Goal: Check status: Check status

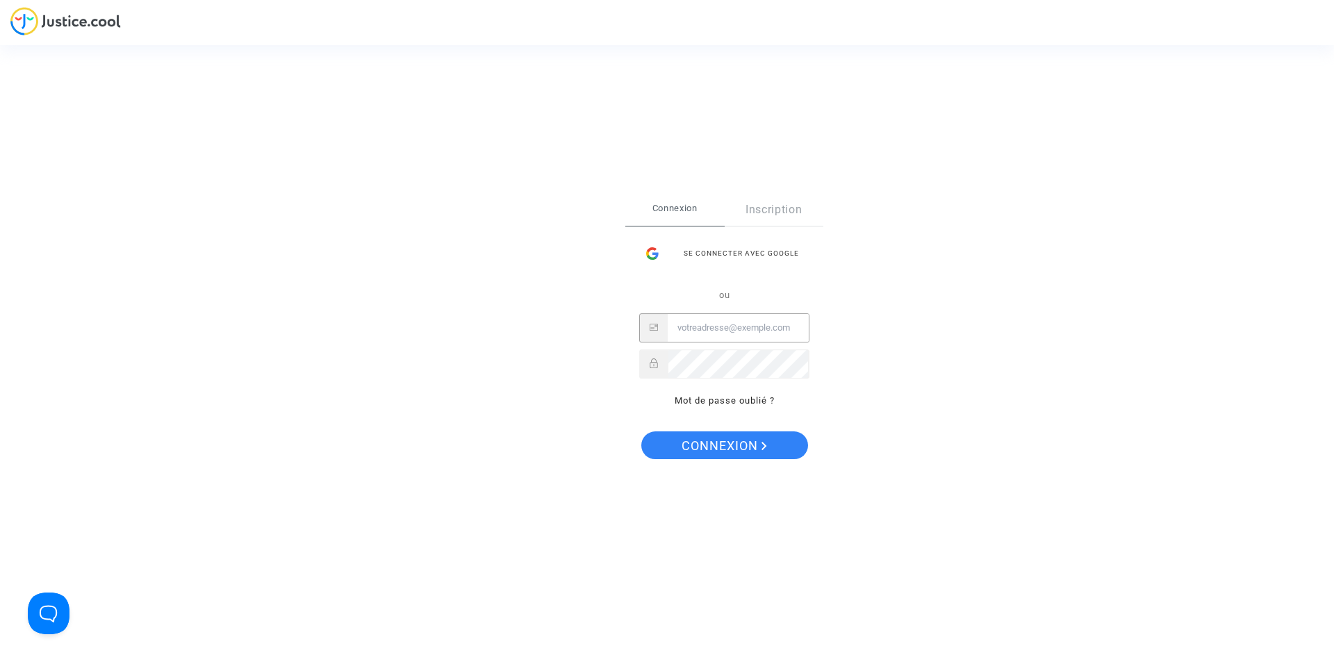
click at [719, 329] on input "Email" at bounding box center [737, 328] width 141 height 28
type input "can"
click at [711, 326] on input "Email" at bounding box center [737, 328] width 141 height 28
type input "can.aynur2@gmail.com"
click at [737, 445] on span "Connexion" at bounding box center [723, 445] width 85 height 29
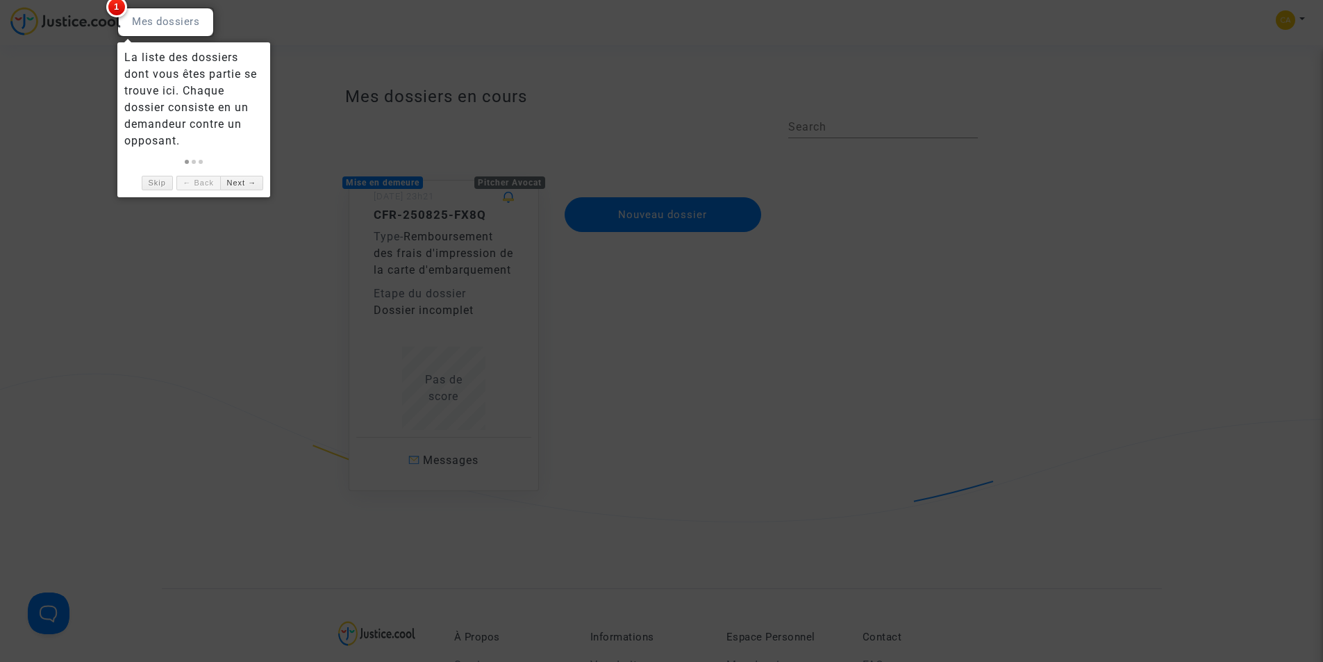
click at [175, 19] on div at bounding box center [165, 22] width 97 height 29
click at [82, 19] on div at bounding box center [661, 331] width 1323 height 662
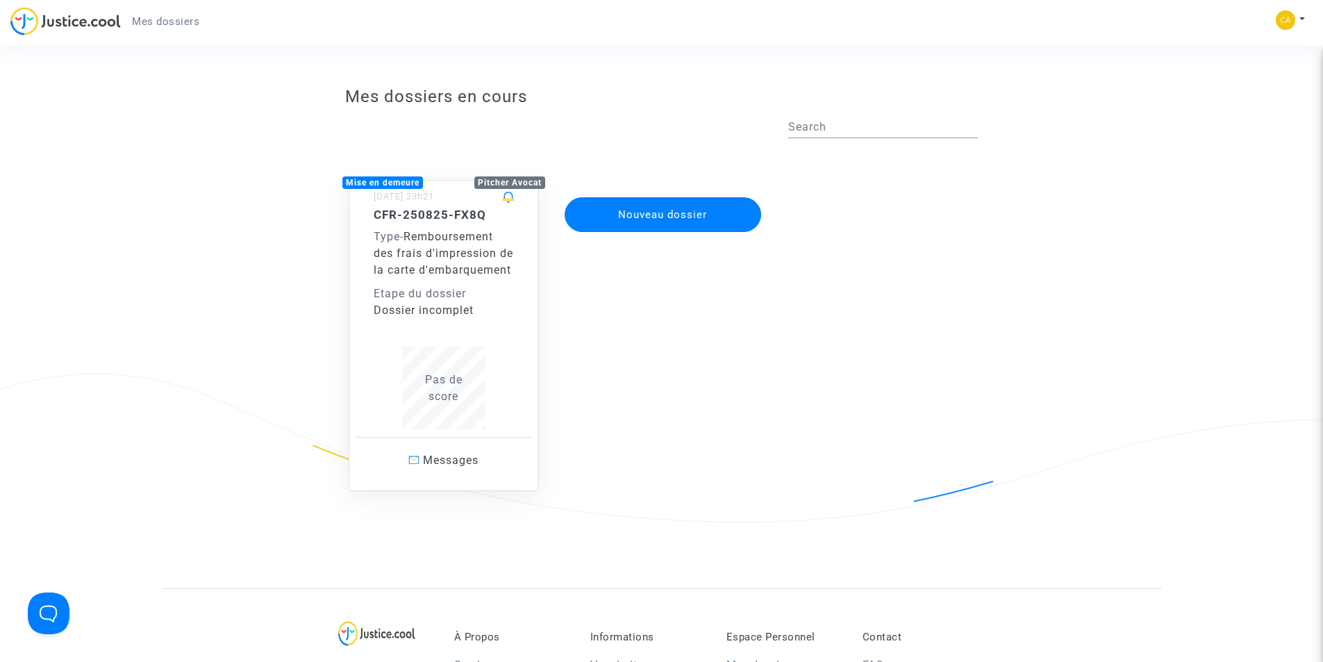
click at [413, 272] on span "Remboursement des frais d'impression de la carte d'embarquement" at bounding box center [444, 253] width 140 height 47
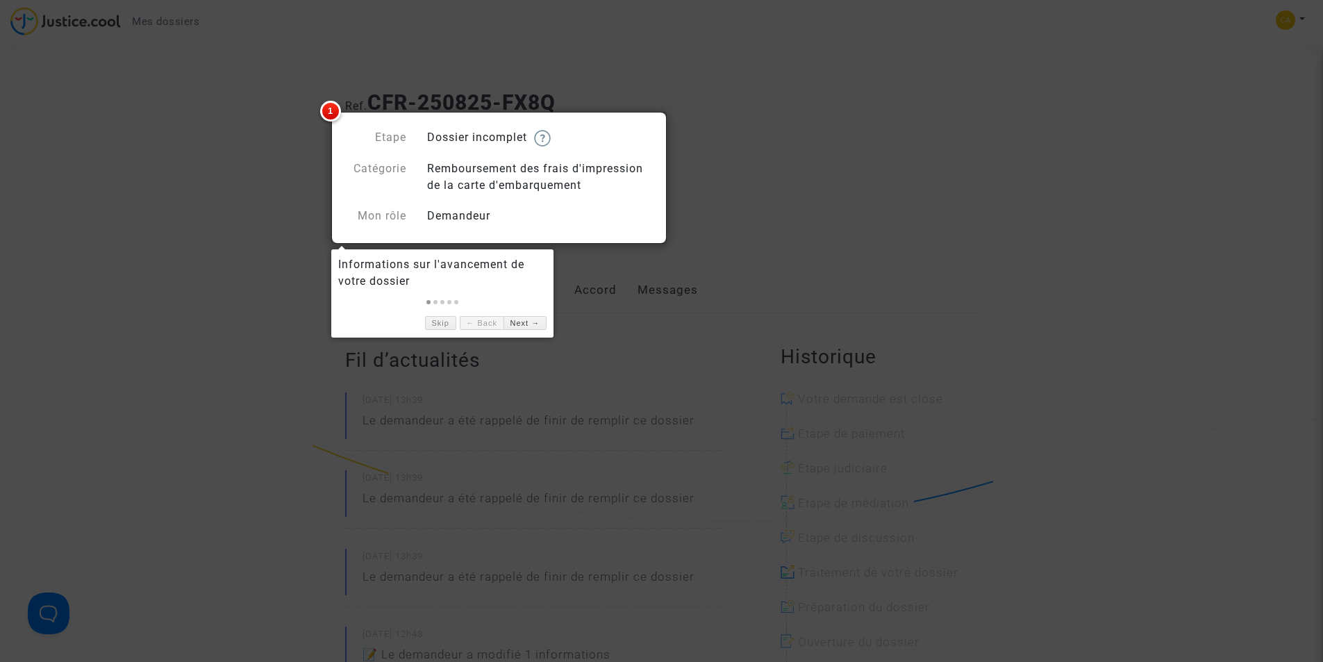
click at [437, 178] on div "Remboursement des frais d'impression de la carte d'embarquement" at bounding box center [539, 176] width 245 height 33
click at [329, 107] on span "1" at bounding box center [330, 111] width 21 height 21
click at [944, 276] on div at bounding box center [661, 331] width 1323 height 662
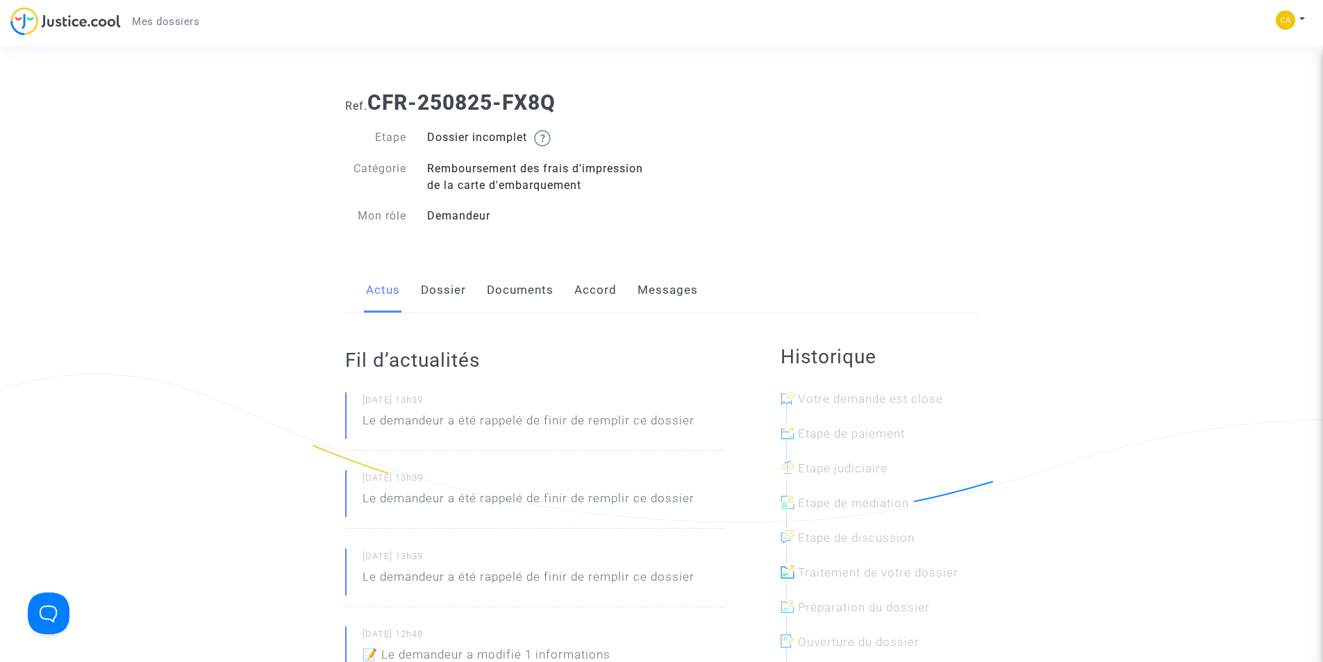
click at [440, 295] on link "Dossier" at bounding box center [443, 290] width 45 height 46
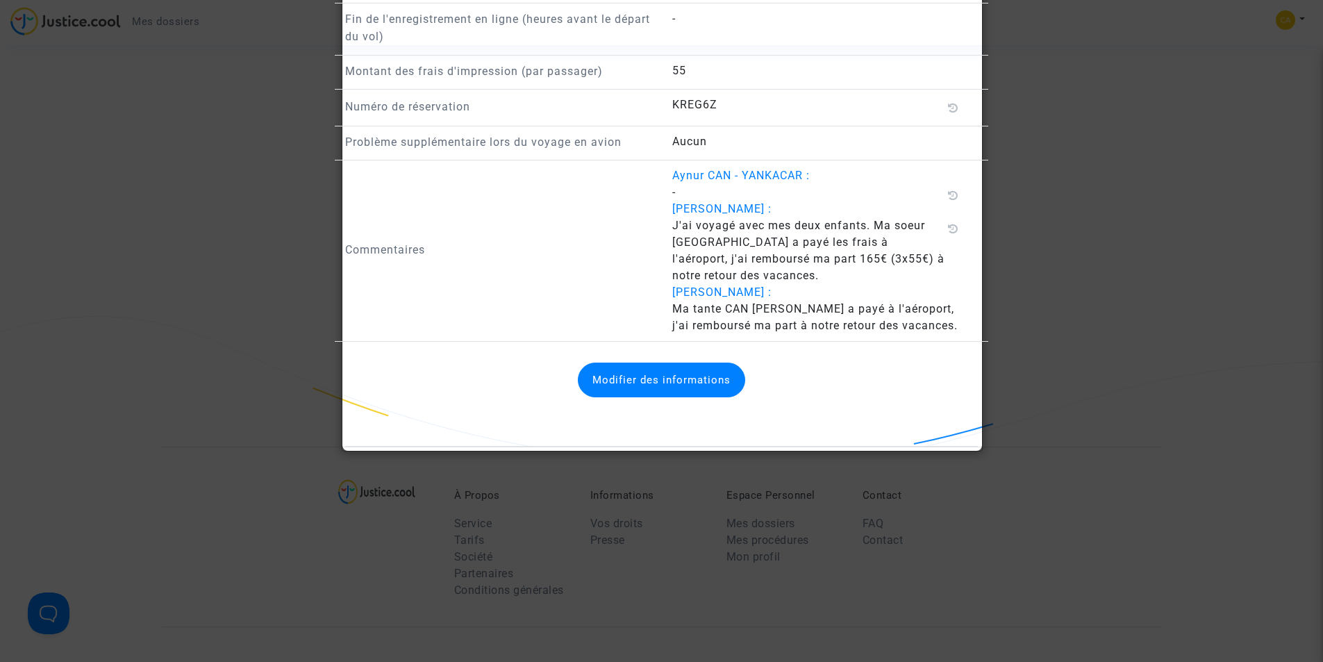
scroll to position [1459, 0]
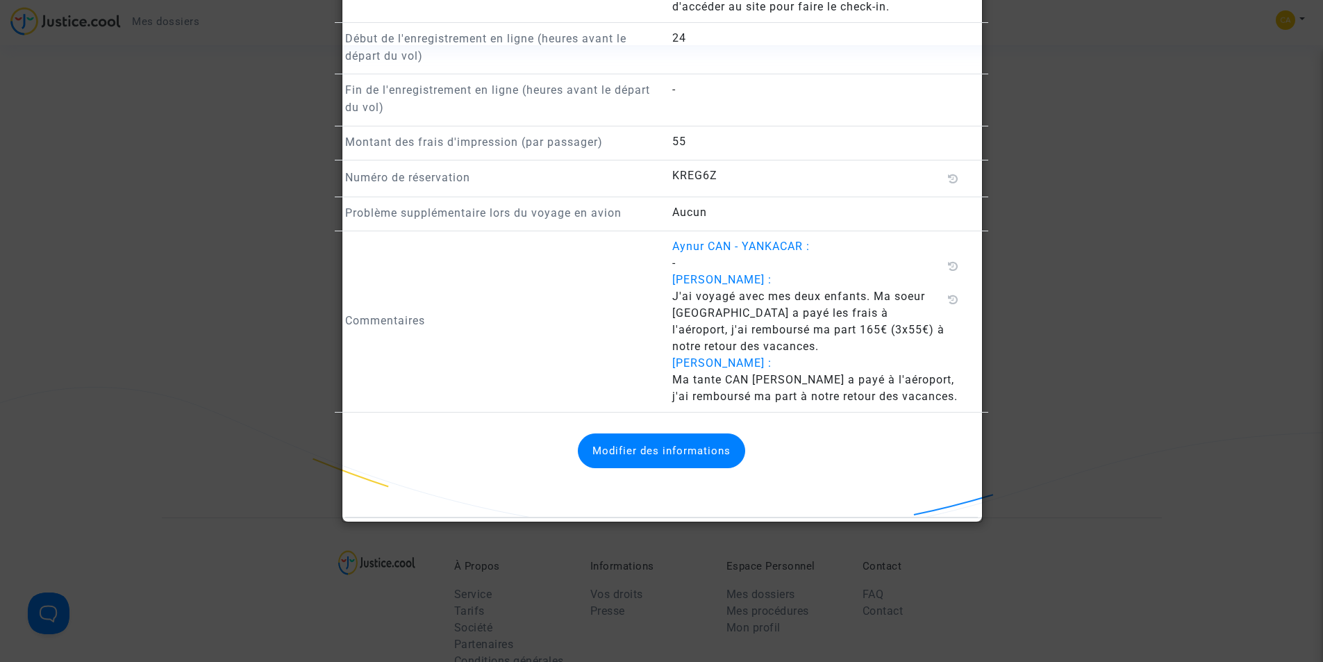
click at [308, 304] on div at bounding box center [661, 331] width 1323 height 662
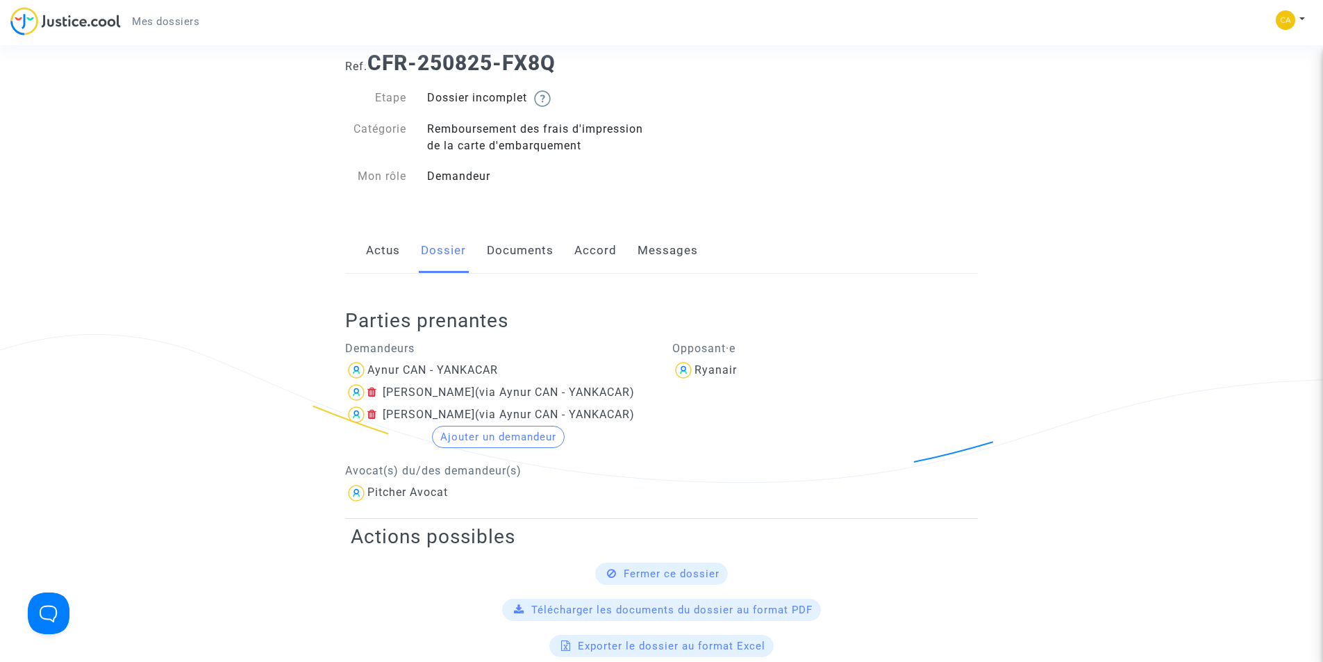
scroll to position [0, 0]
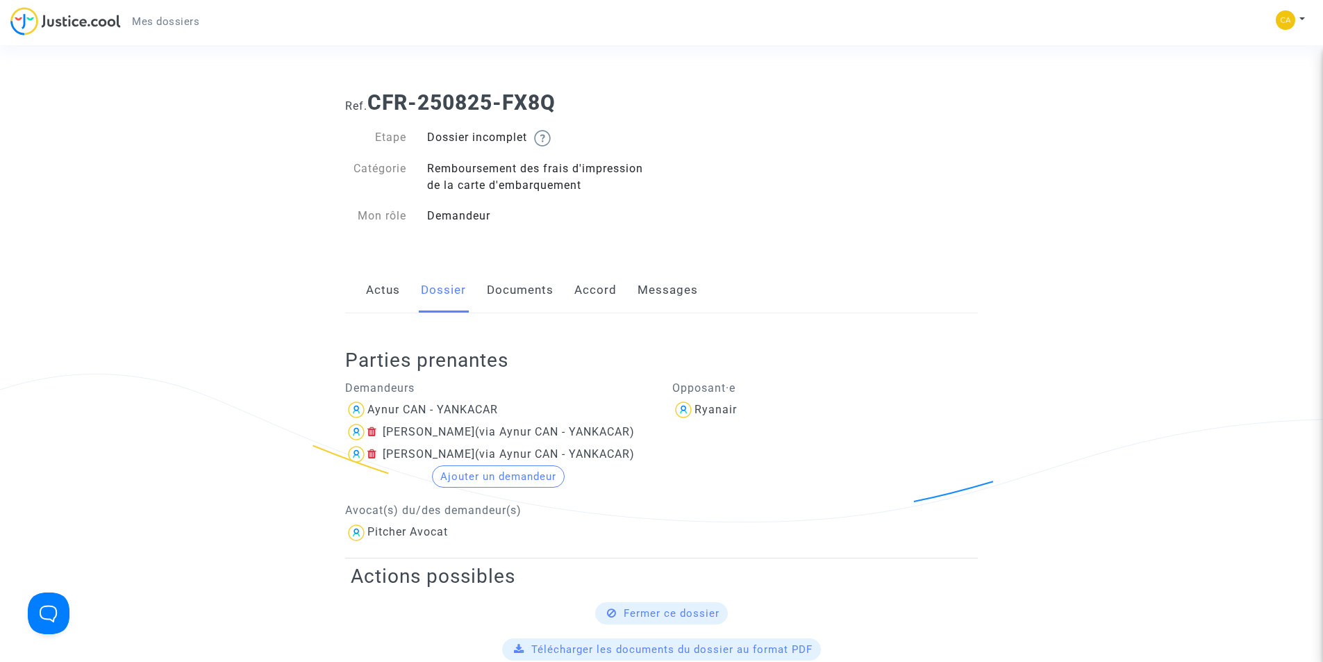
click at [672, 290] on link "Messages" at bounding box center [668, 290] width 60 height 46
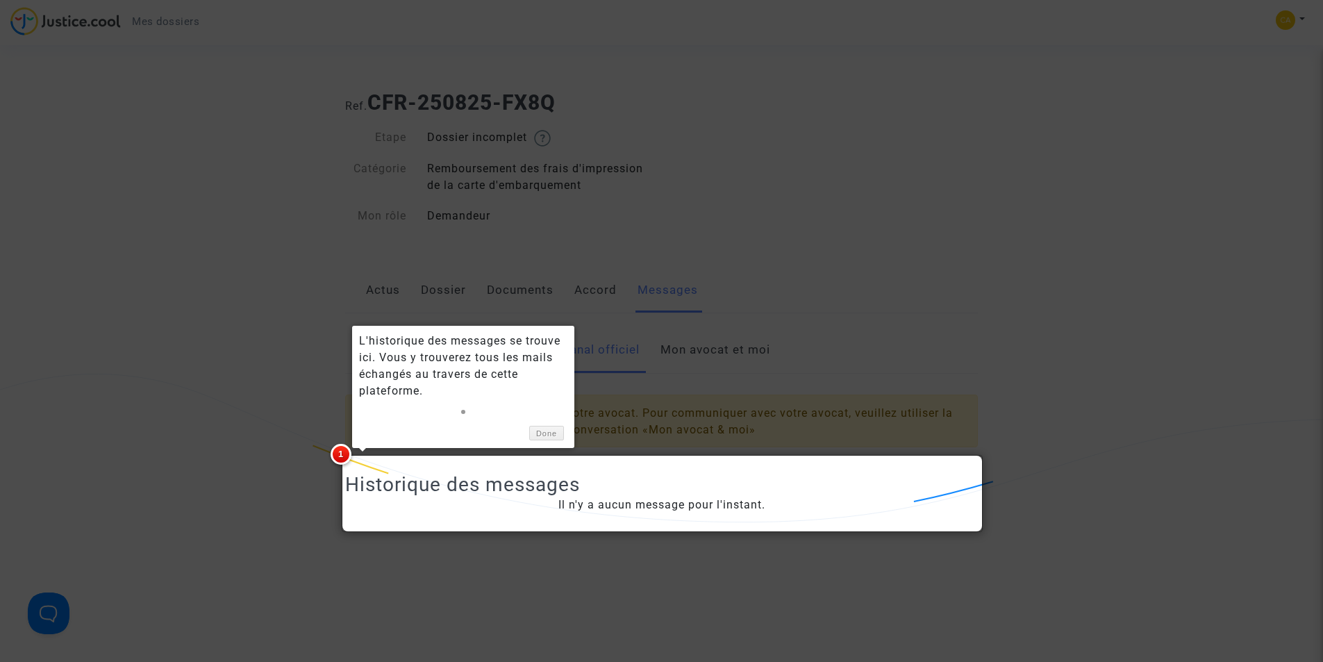
click at [122, 295] on div at bounding box center [661, 331] width 1323 height 662
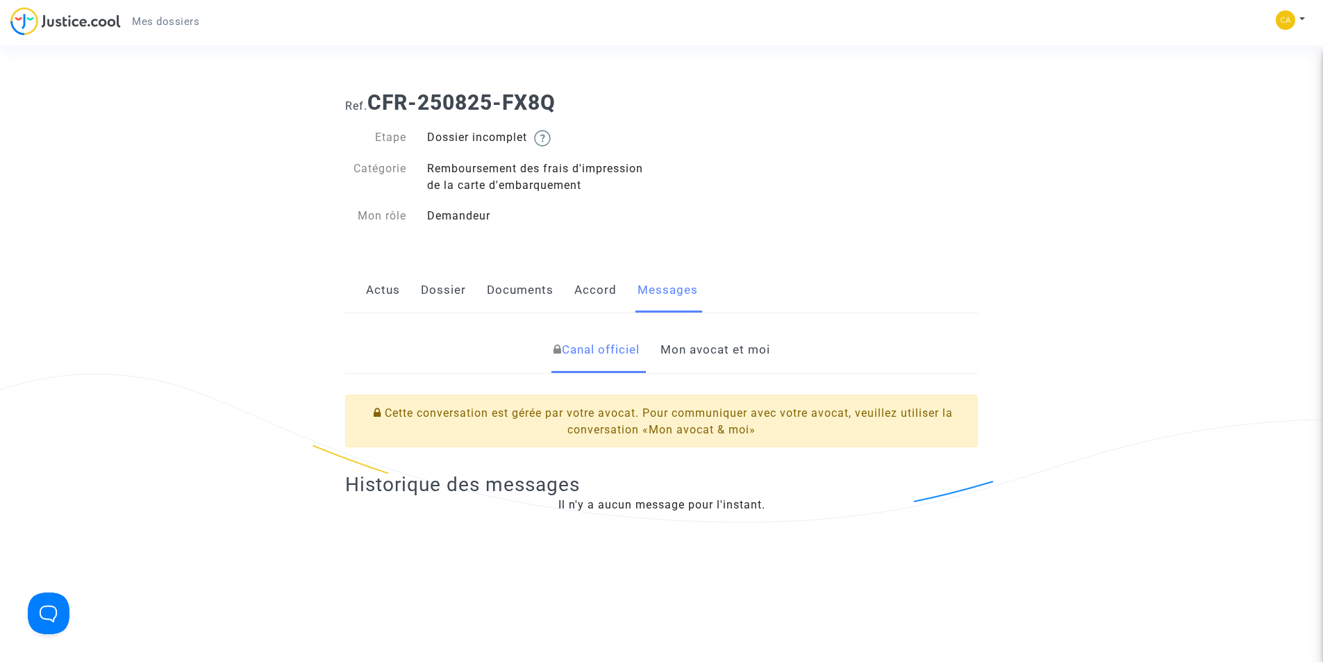
click at [376, 294] on link "Actus" at bounding box center [383, 290] width 34 height 46
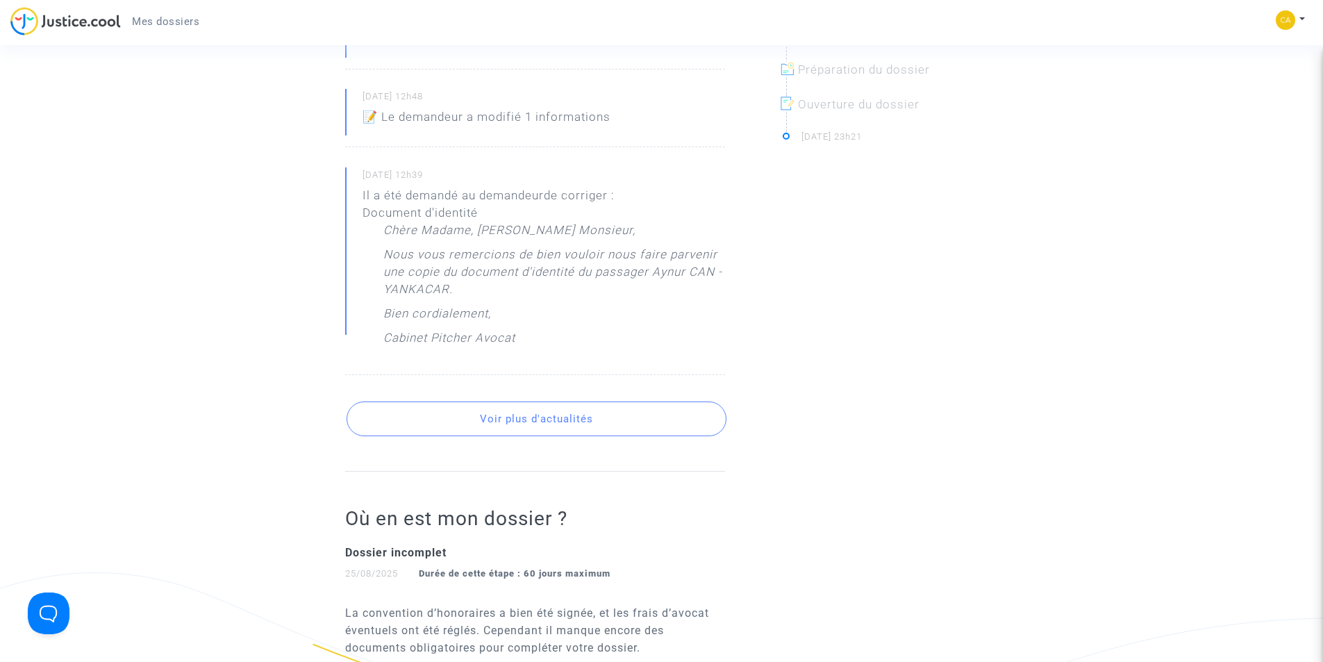
scroll to position [556, 0]
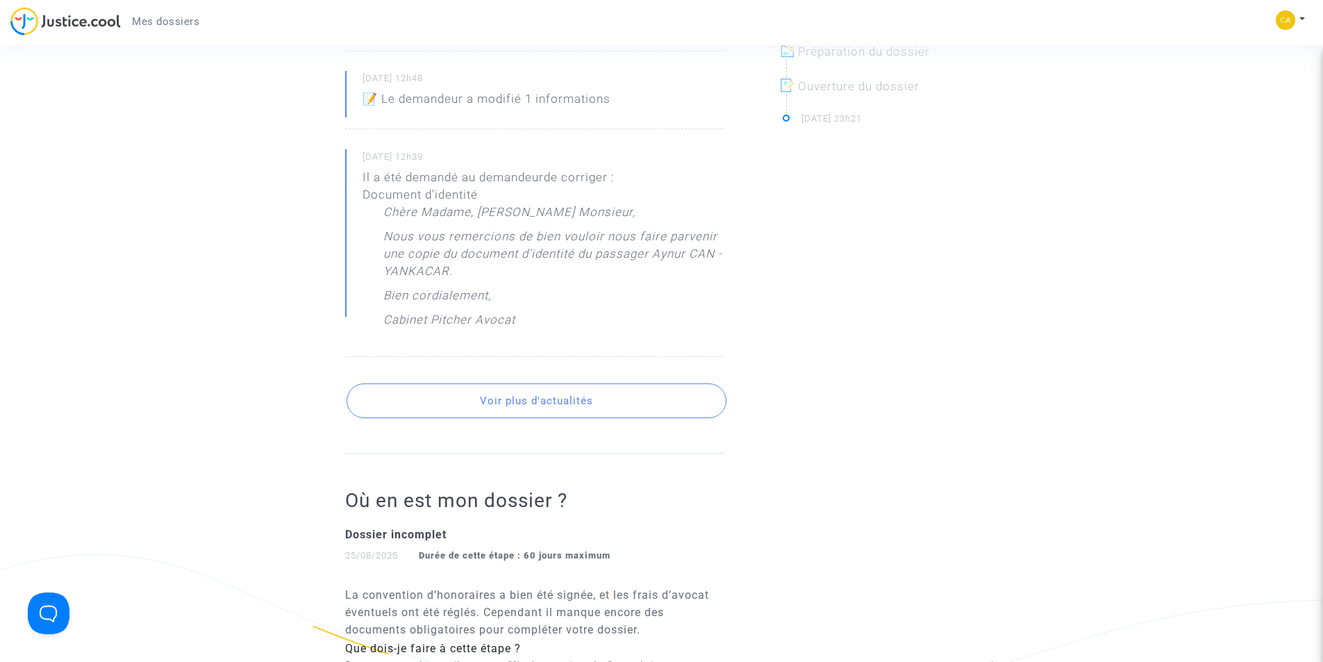
click at [580, 404] on button "Voir plus d'actualités" at bounding box center [537, 400] width 380 height 35
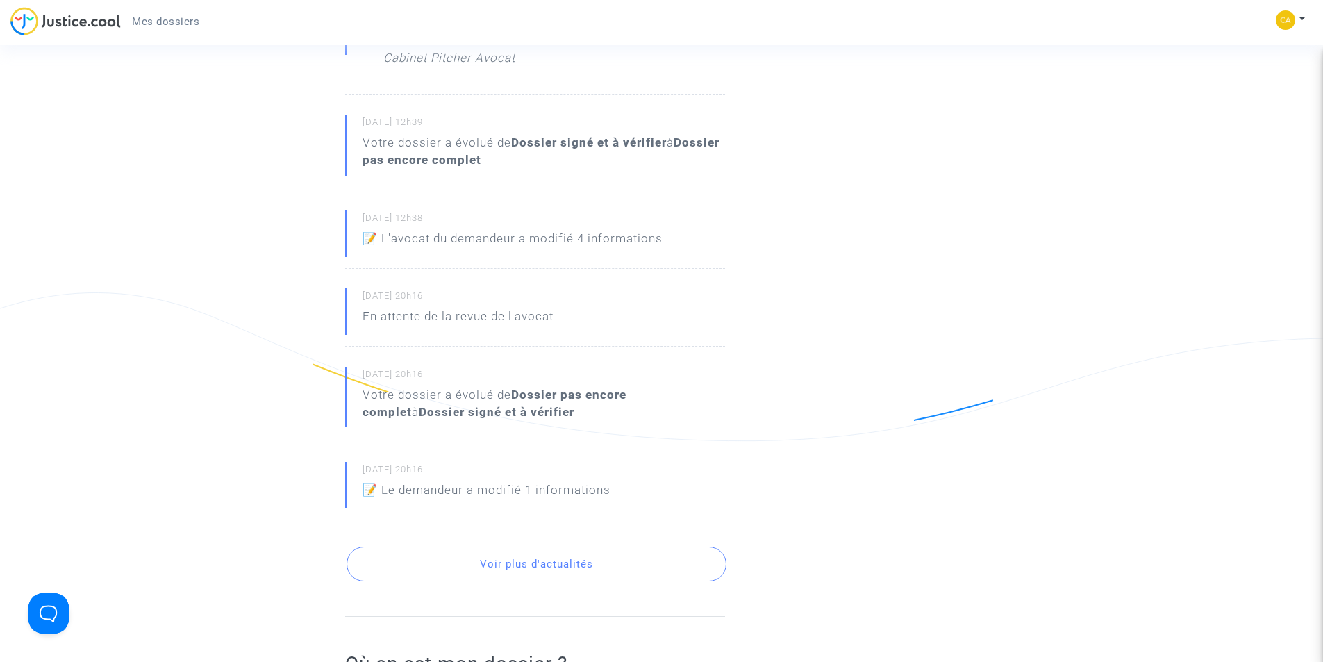
scroll to position [903, 0]
